Goal: Use online tool/utility: Utilize a website feature to perform a specific function

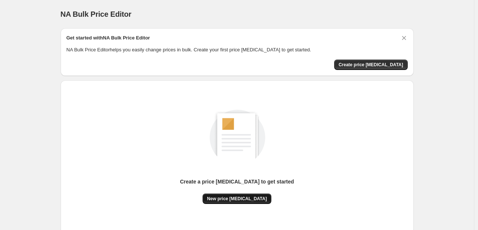
click at [240, 200] on span "New price [MEDICAL_DATA]" at bounding box center [237, 199] width 60 height 6
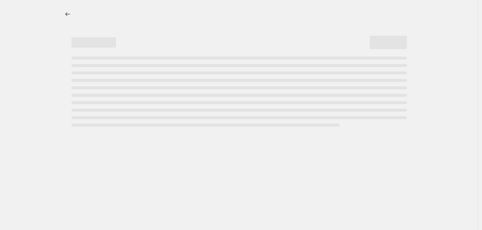
select select "percentage"
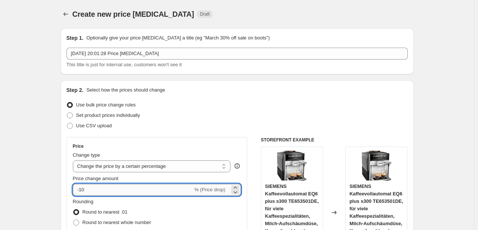
click at [128, 186] on input "-10" at bounding box center [133, 190] width 120 height 12
type input "-1"
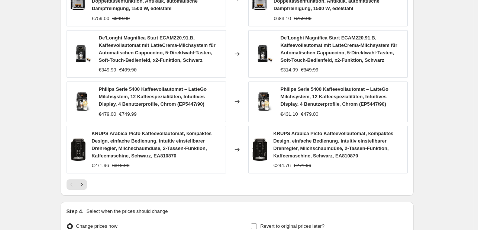
scroll to position [599, 0]
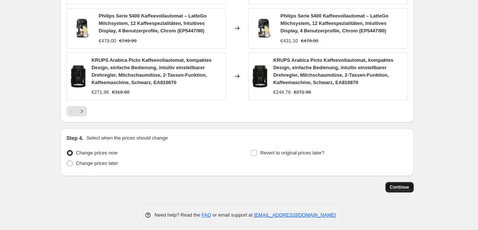
type input "-35"
click at [399, 184] on span "Continue" at bounding box center [399, 187] width 19 height 6
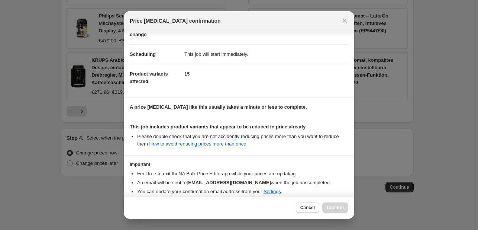
scroll to position [83, 0]
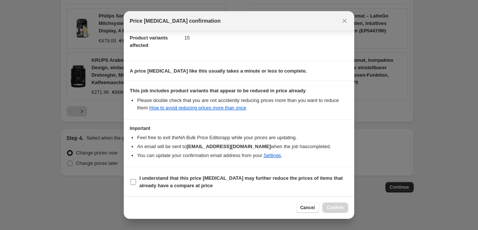
click at [168, 177] on b "I understand that this price [MEDICAL_DATA] may further reduce the prices of it…" at bounding box center [240, 181] width 203 height 13
click at [136, 179] on input "I understand that this price [MEDICAL_DATA] may further reduce the prices of it…" at bounding box center [133, 182] width 6 height 6
checkbox input "true"
click at [332, 208] on span "Confirm" at bounding box center [335, 207] width 17 height 6
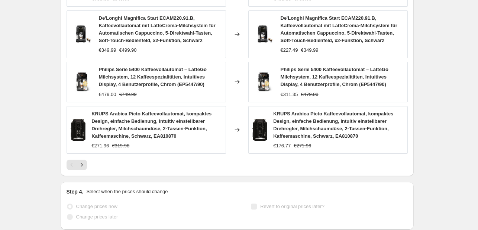
select select "percentage"
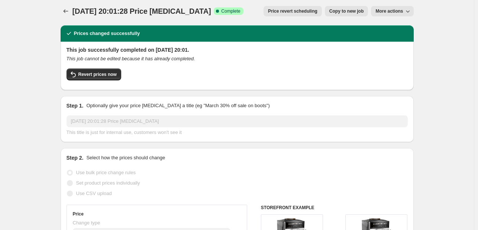
scroll to position [0, 0]
